Goal: Information Seeking & Learning: Learn about a topic

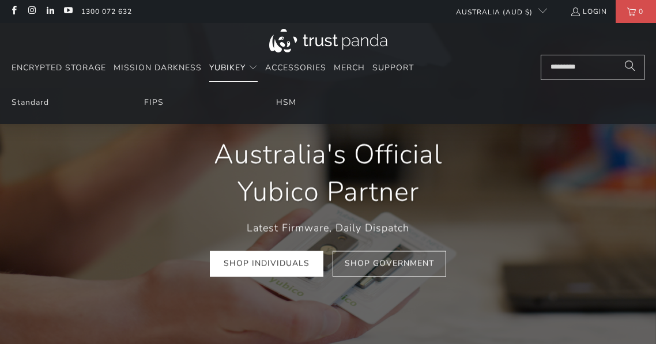
click at [230, 69] on span "YubiKey" at bounding box center [227, 67] width 36 height 11
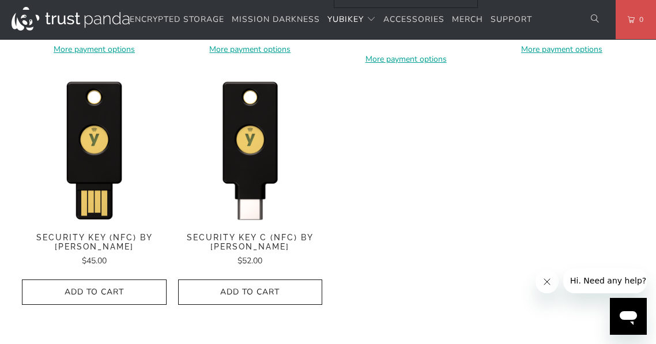
scroll to position [1150, 0]
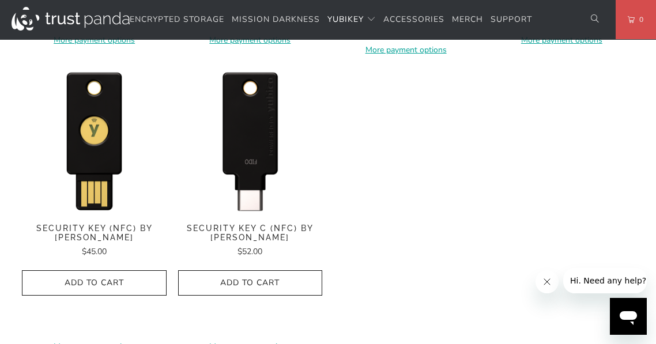
click at [258, 131] on img at bounding box center [250, 139] width 144 height 144
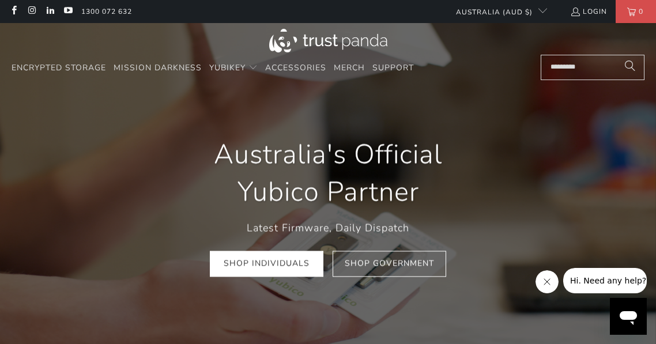
click at [590, 75] on input "Search..." at bounding box center [593, 67] width 104 height 25
type input "*****"
click at [616, 55] on button "Search" at bounding box center [630, 67] width 29 height 25
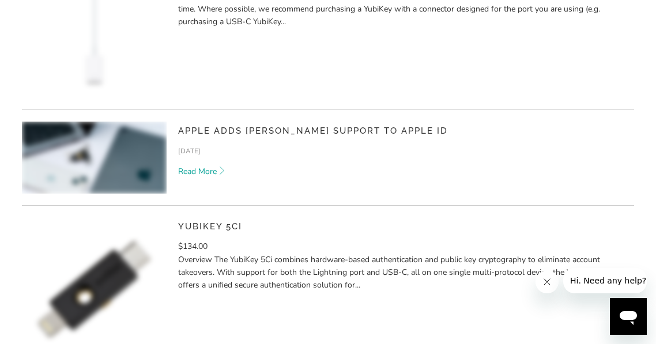
scroll to position [385, 0]
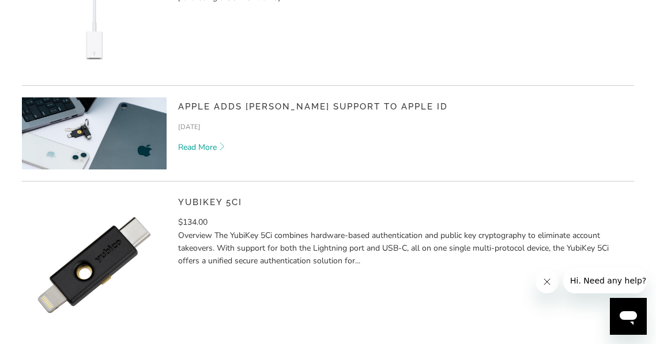
click at [337, 107] on link "Apple adds [PERSON_NAME] support to Apple ID" at bounding box center [313, 106] width 270 height 10
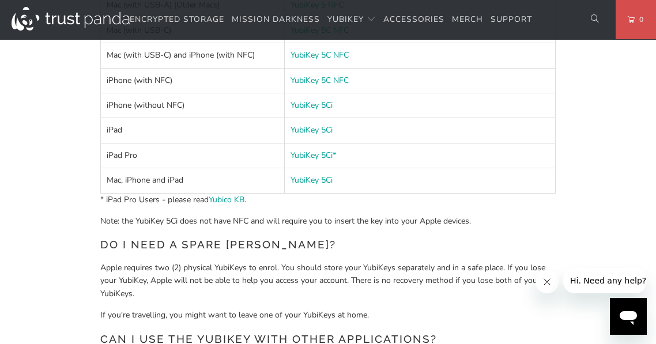
scroll to position [813, 0]
